Goal: Task Accomplishment & Management: Complete application form

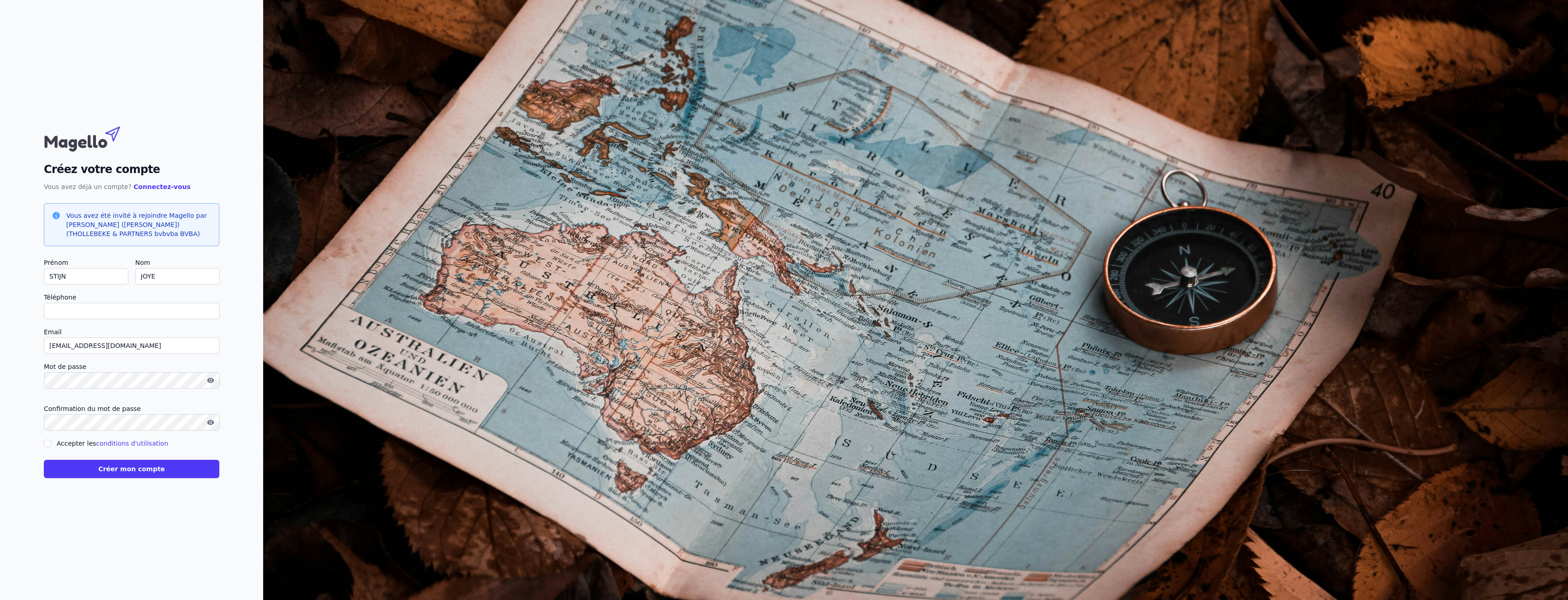
click at [46, 443] on input "Accepter les conditions d'utilisation" at bounding box center [48, 443] width 7 height 7
checkbox input "true"
click at [210, 425] on icon "button" at bounding box center [210, 421] width 6 height 5
drag, startPoint x: 93, startPoint y: 346, endPoint x: 19, endPoint y: 345, distance: 74.0
click at [19, 345] on div "Créez votre compte Vous avez déjà un compte? Connectez-vous Vous avez été invit…" at bounding box center [131, 300] width 263 height 600
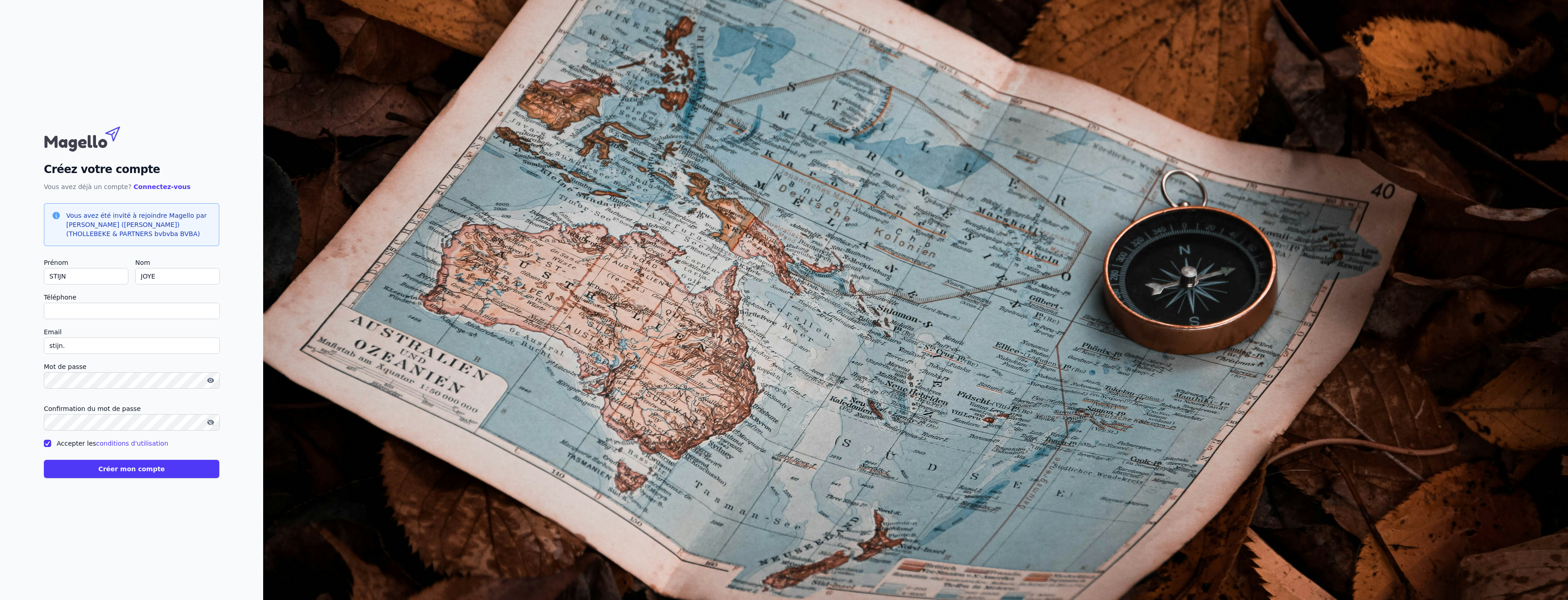
type input "[EMAIL_ADDRESS][DOMAIN_NAME]"
click at [137, 471] on button "Créer mon compte" at bounding box center [132, 469] width 175 height 18
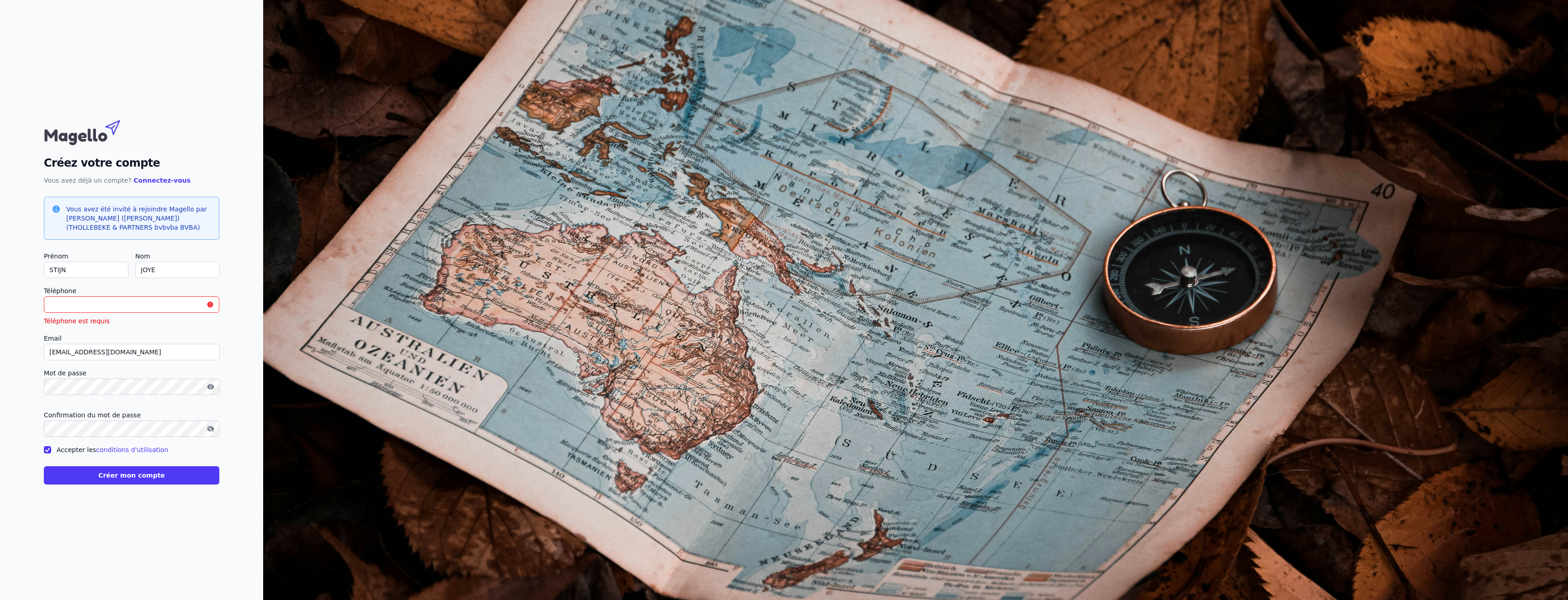
click at [94, 308] on input "Téléphone" at bounding box center [132, 305] width 175 height 17
type input "[PHONE_NUMBER]"
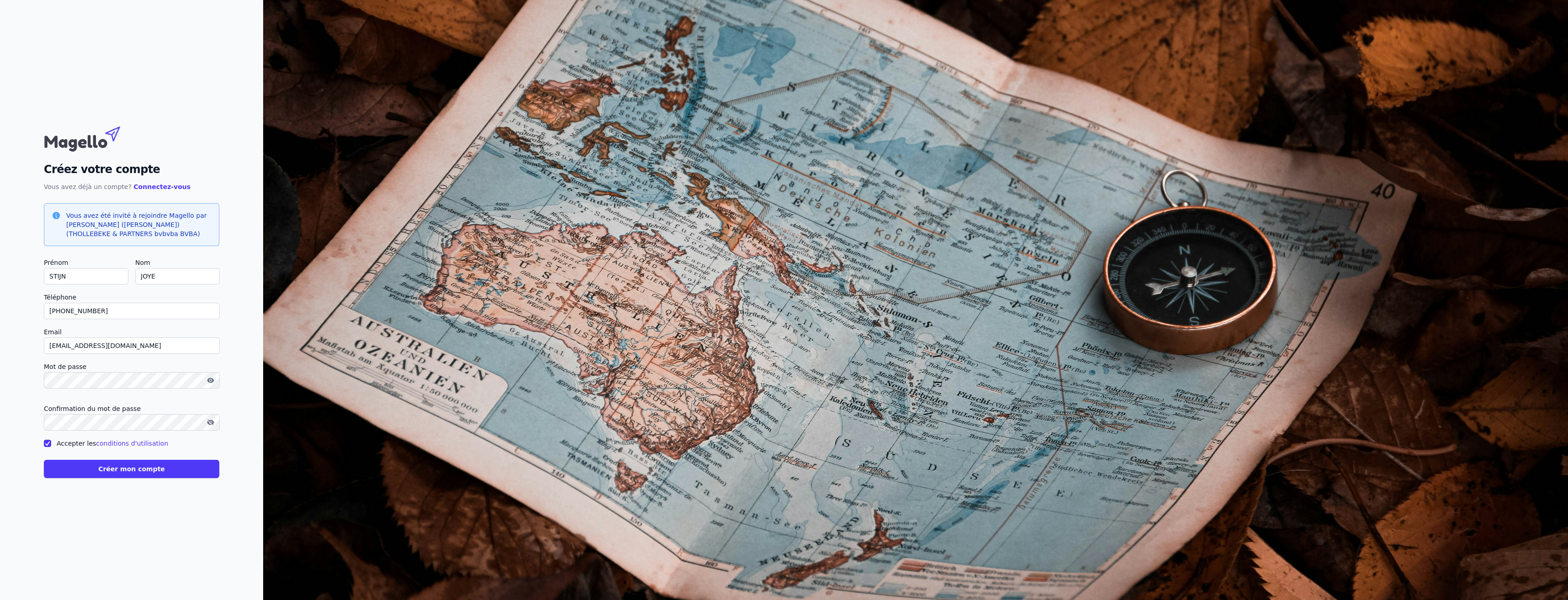
click at [140, 472] on button "Créer mon compte" at bounding box center [132, 469] width 175 height 18
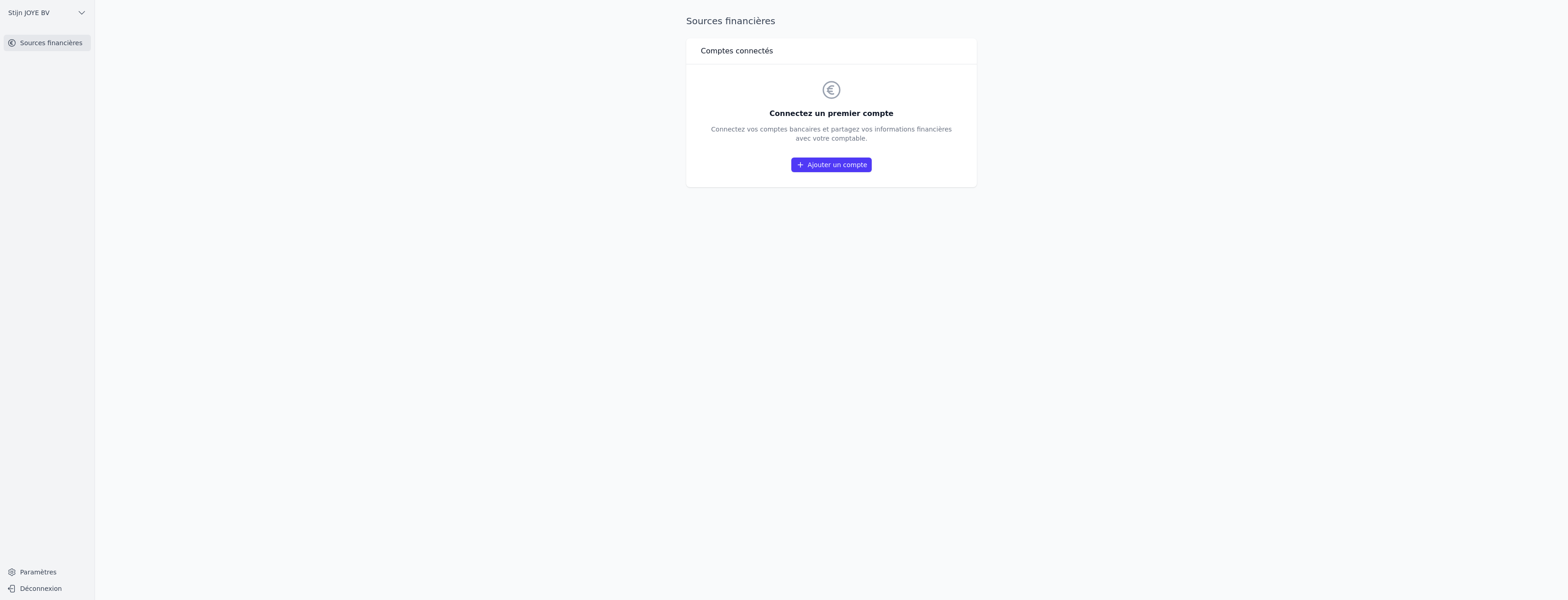
click at [824, 163] on link "Ajouter un compte" at bounding box center [831, 165] width 80 height 15
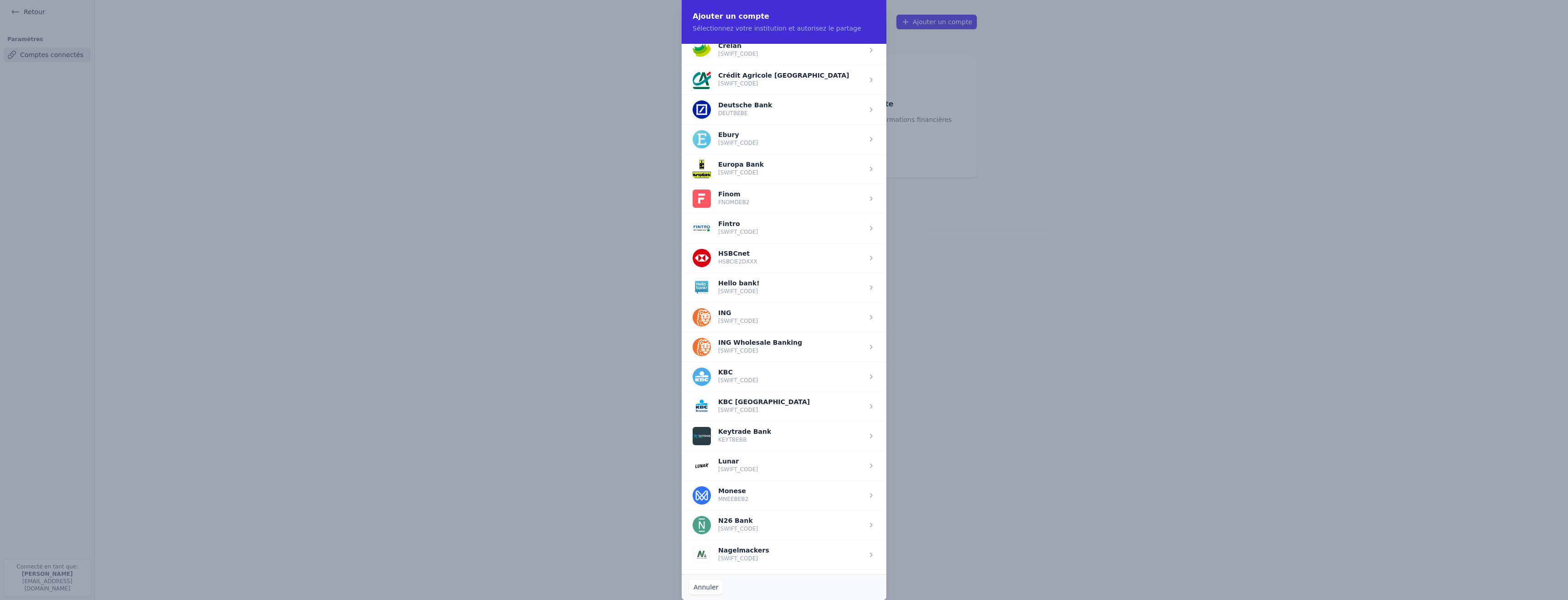
scroll to position [457, 0]
click at [726, 412] on span "button" at bounding box center [784, 405] width 205 height 29
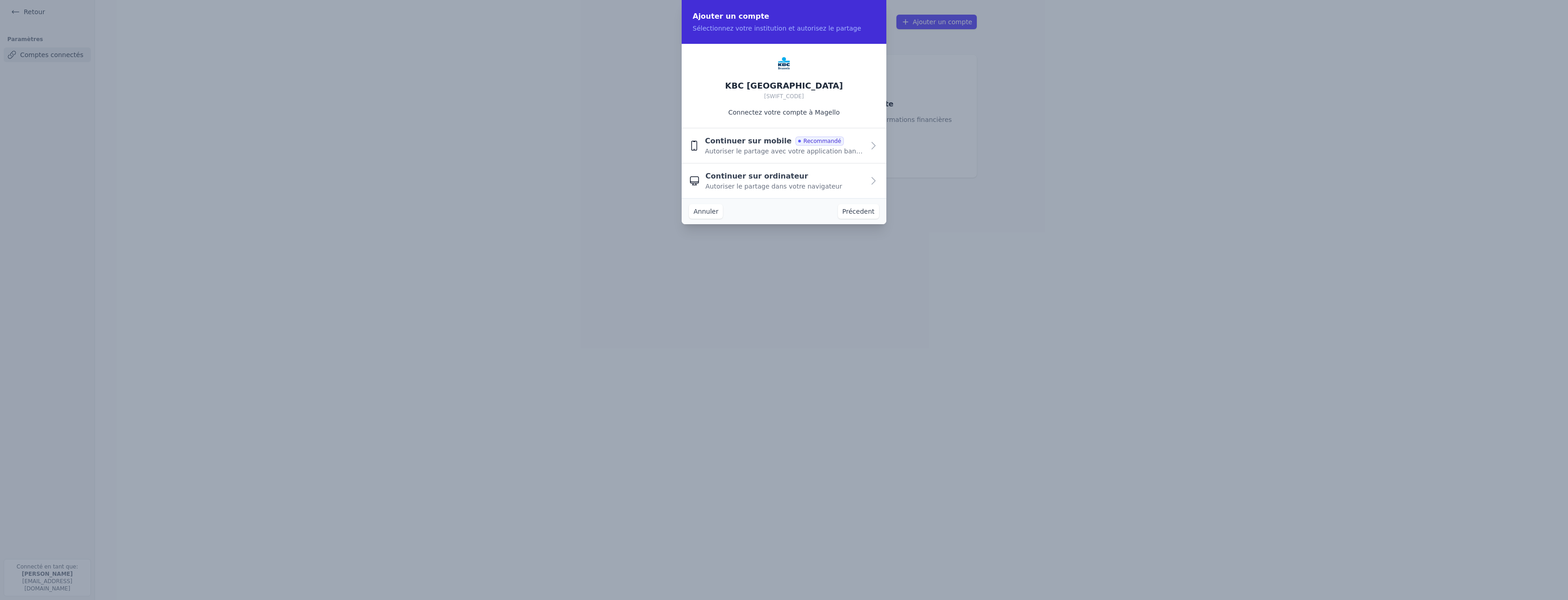
scroll to position [0, 0]
click at [745, 144] on span "Continuer sur mobile" at bounding box center [749, 141] width 87 height 11
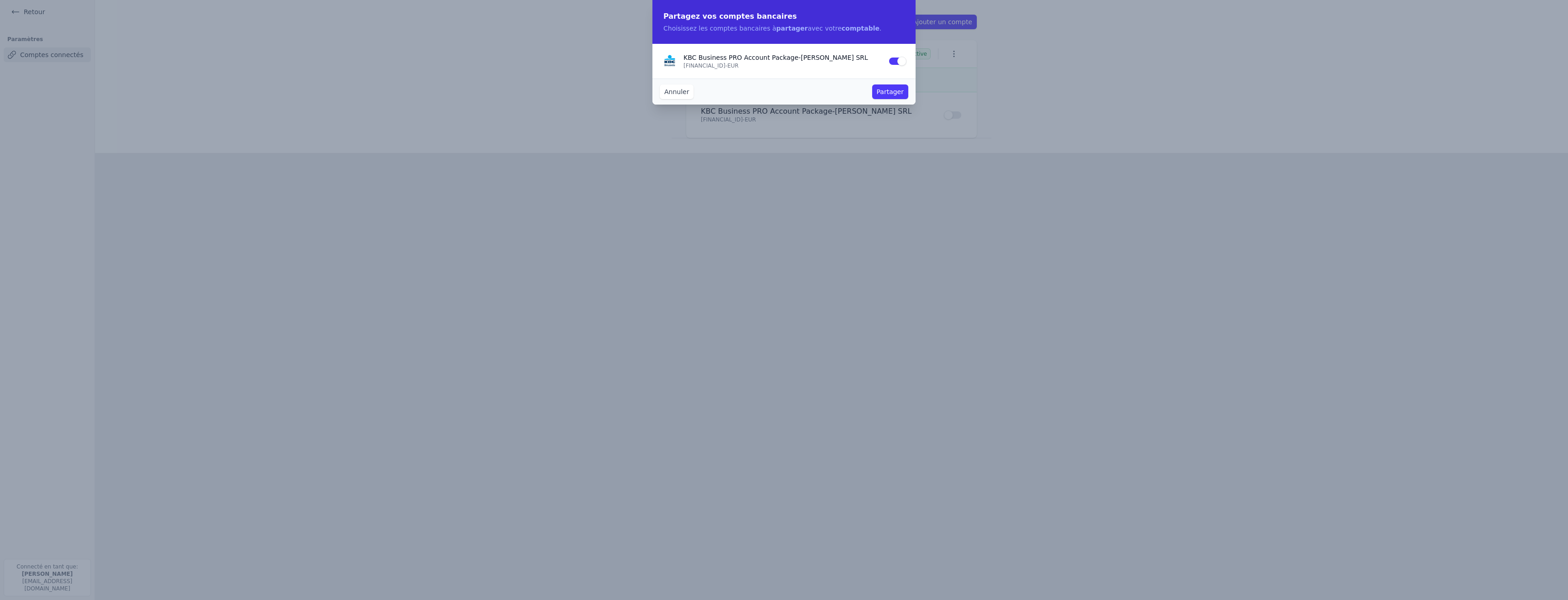
click at [898, 94] on button "Partager" at bounding box center [890, 92] width 36 height 15
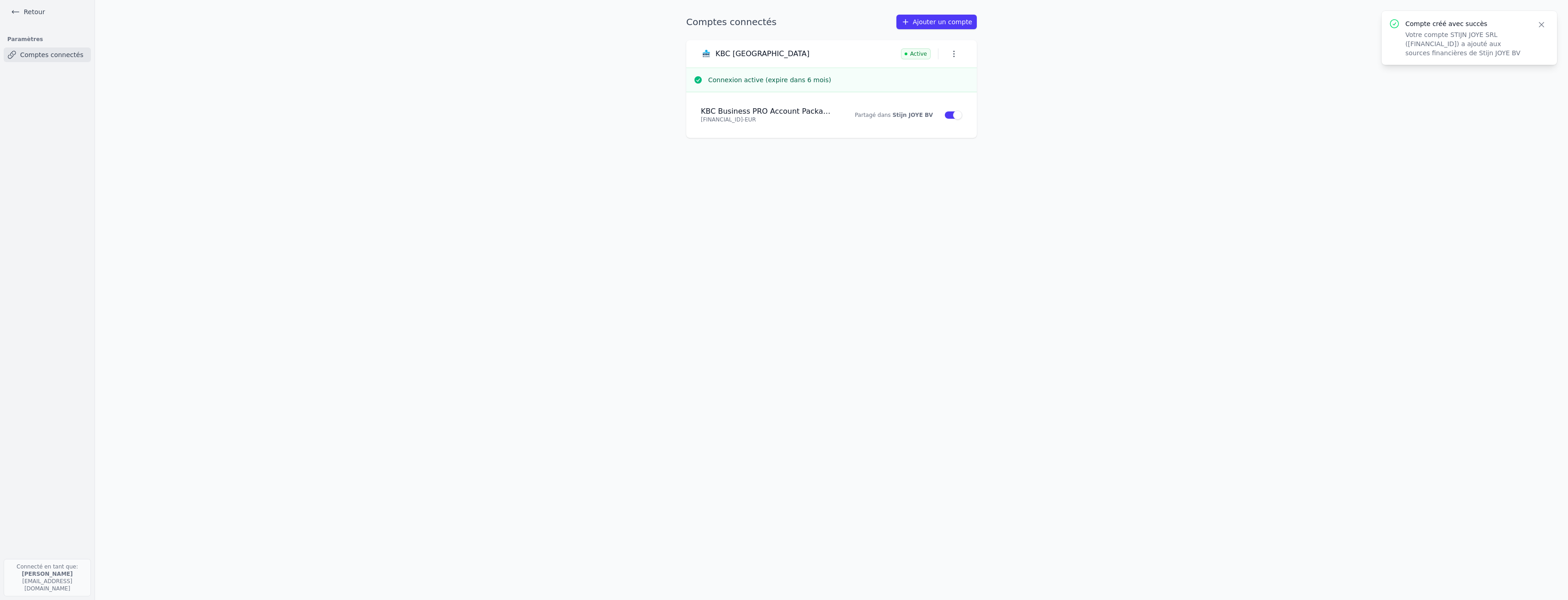
click at [931, 19] on link "Ajouter un compte" at bounding box center [936, 22] width 80 height 15
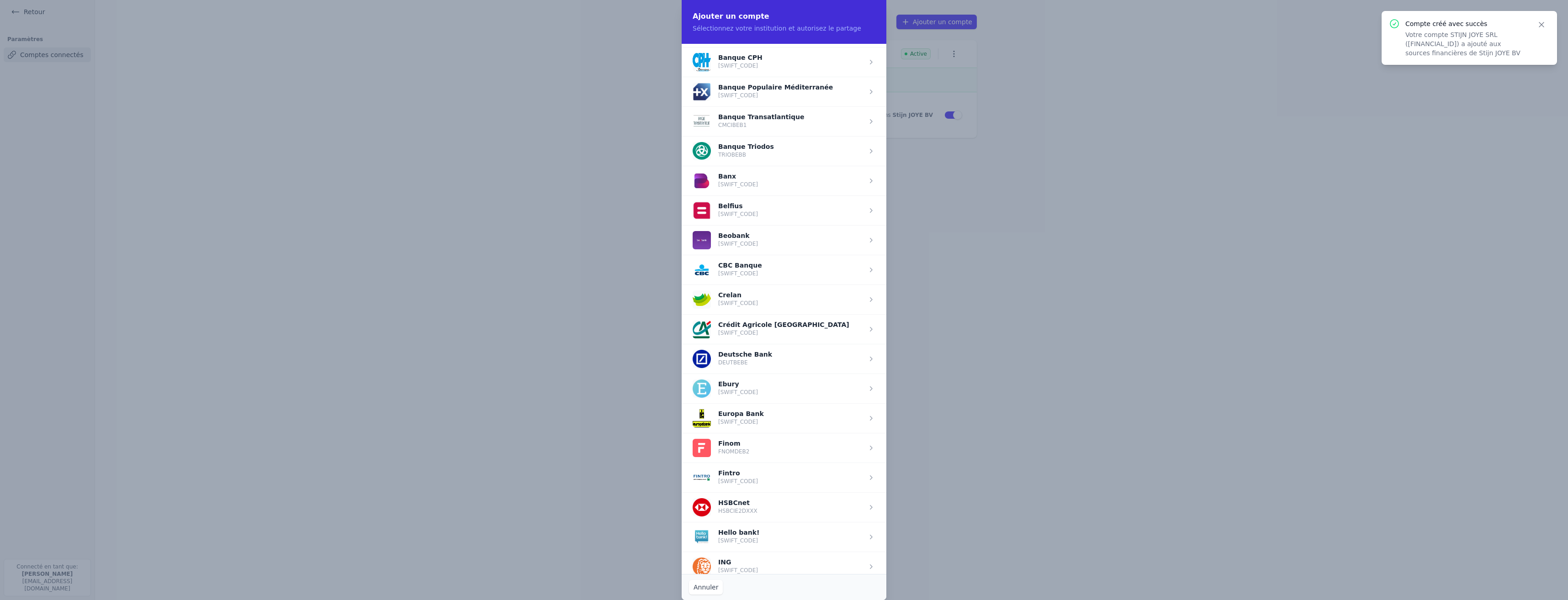
scroll to position [320, 0]
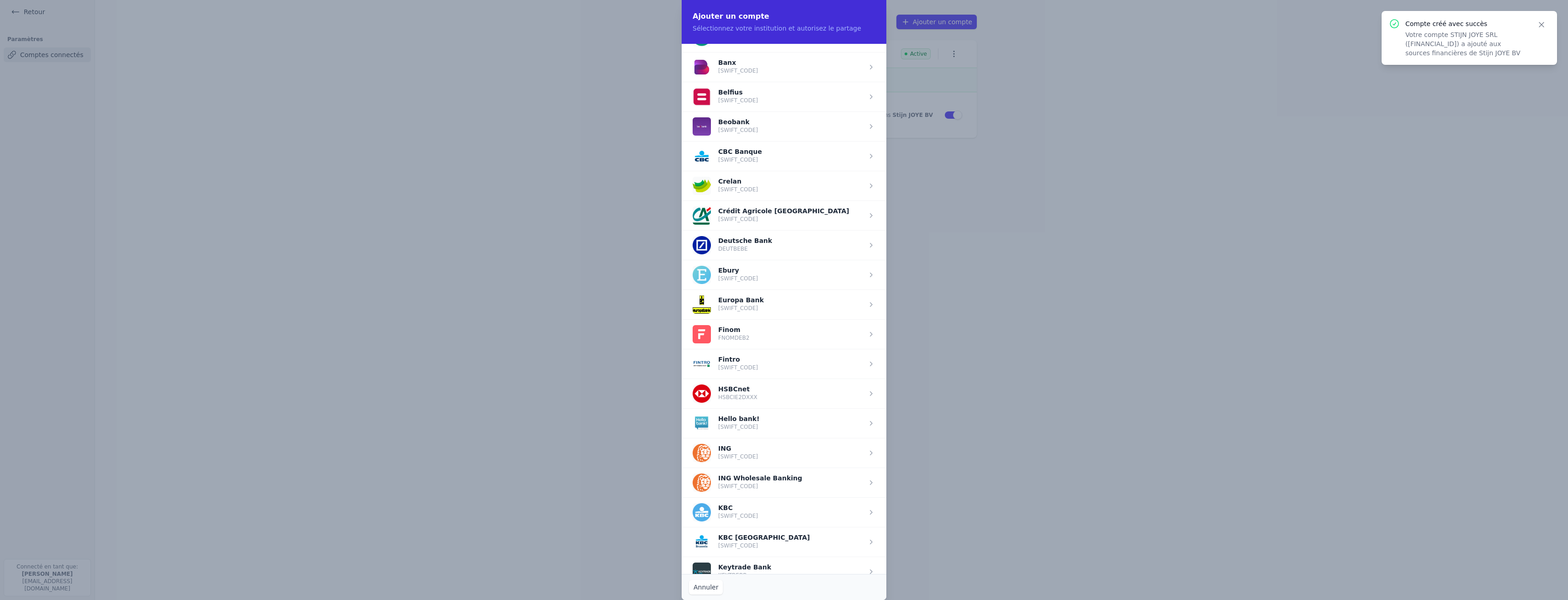
click at [750, 455] on span "button" at bounding box center [784, 453] width 205 height 29
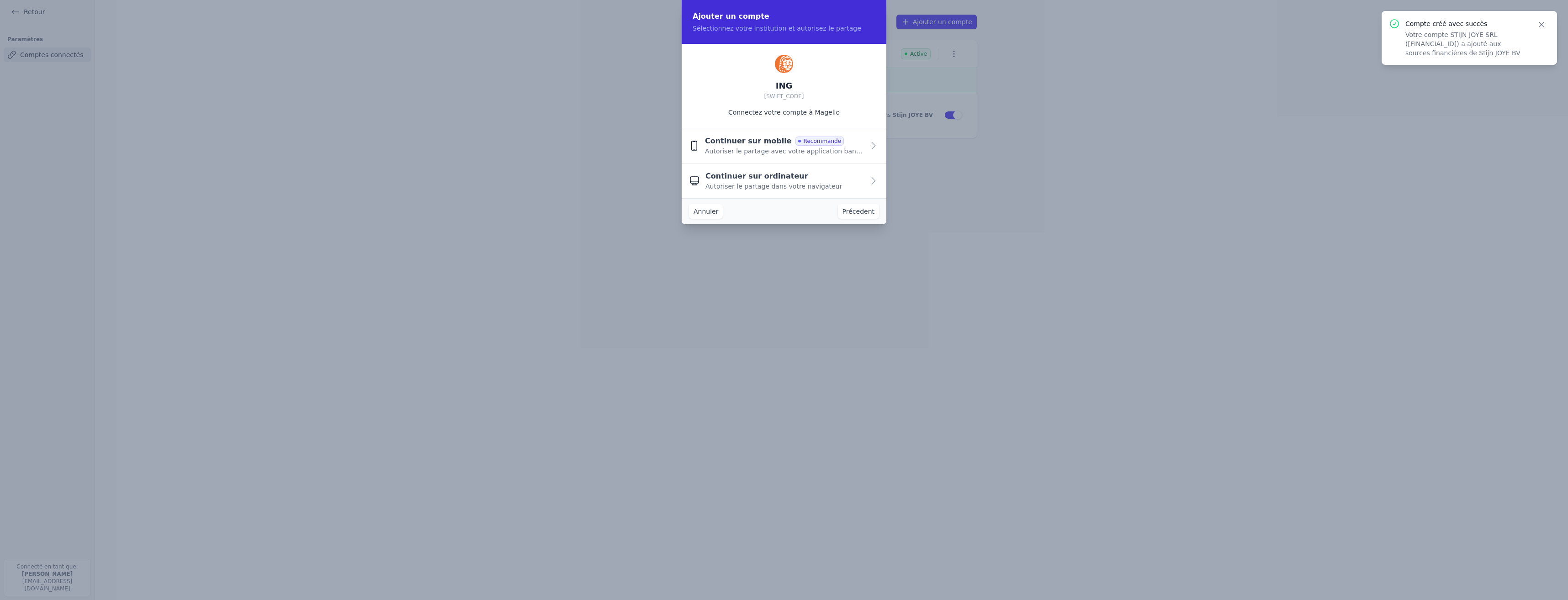
scroll to position [0, 0]
click at [760, 142] on span "Continuer sur mobile" at bounding box center [749, 141] width 87 height 11
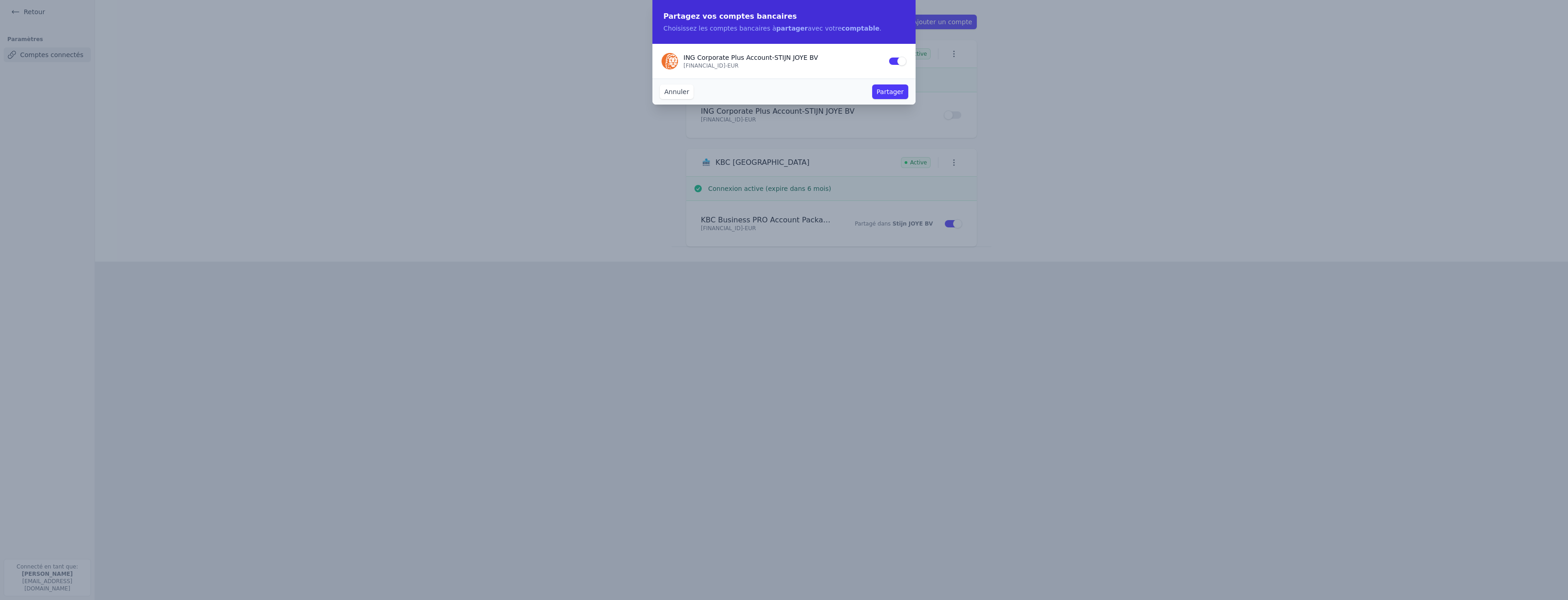
click at [899, 94] on button "Partager" at bounding box center [890, 92] width 36 height 15
